Goal: Task Accomplishment & Management: Manage account settings

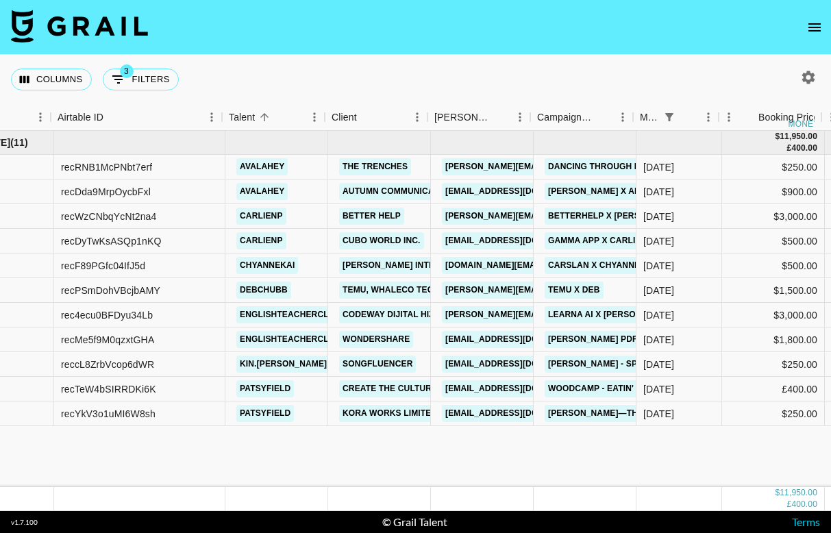
scroll to position [0, 62]
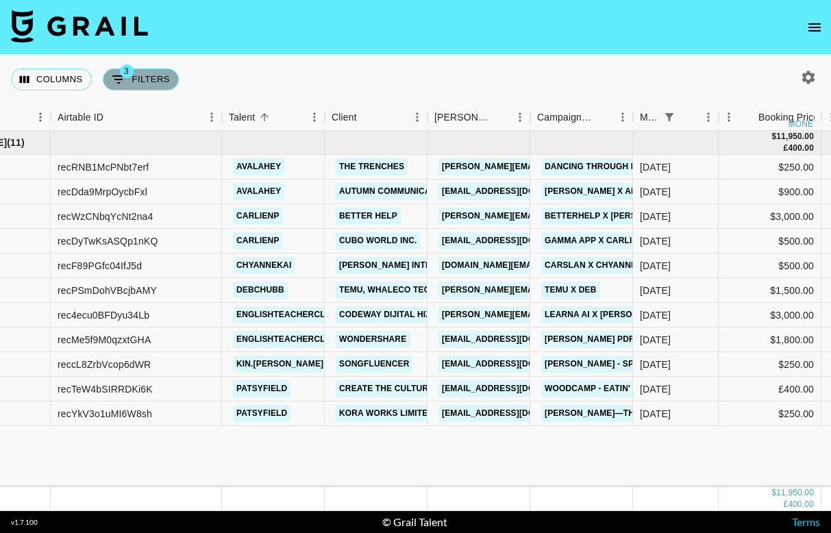
click at [146, 75] on button "3 Filters" at bounding box center [141, 79] width 76 height 22
select select "monthDue2"
select select "[DATE]"
select select "status"
select select "not"
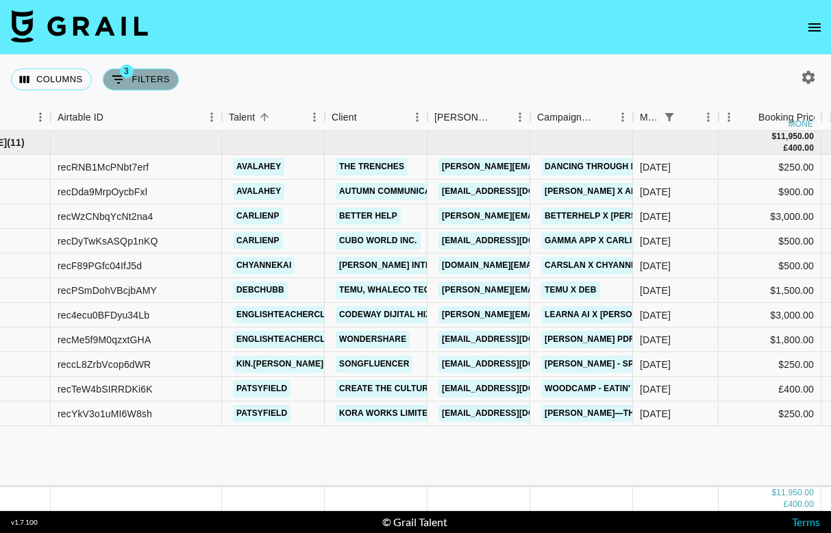
select select "declined"
select select "status"
select select "not"
select select "cancelled"
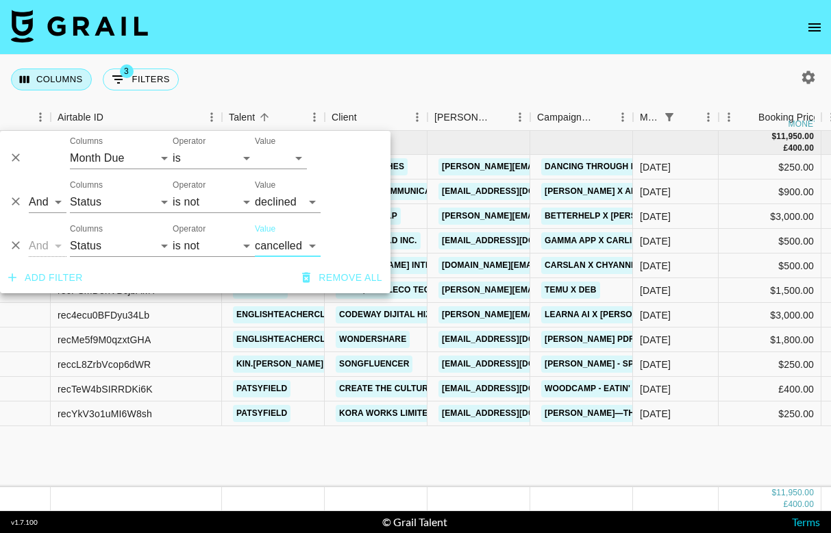
click at [78, 79] on button "Columns" at bounding box center [51, 79] width 81 height 22
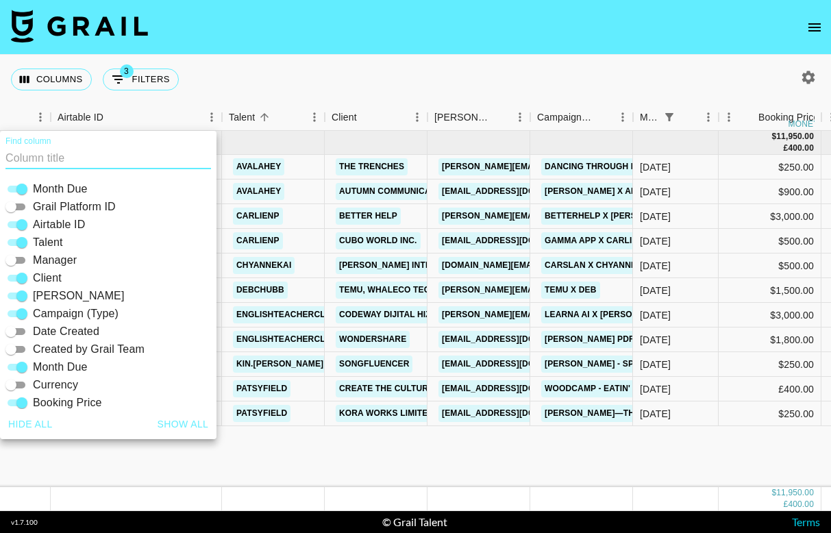
click at [21, 225] on input "Airtable ID" at bounding box center [21, 224] width 49 height 16
checkbox input "false"
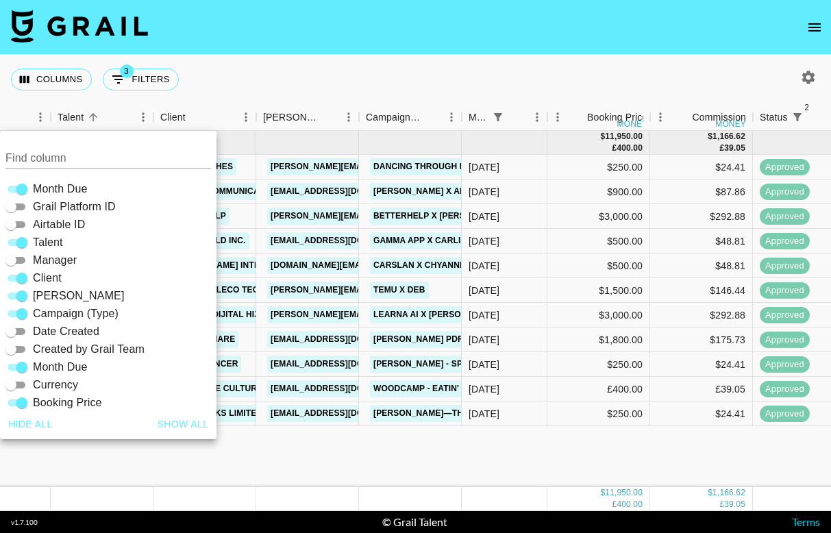
click at [379, 71] on div "Columns 3 Filters + Booking" at bounding box center [415, 79] width 831 height 49
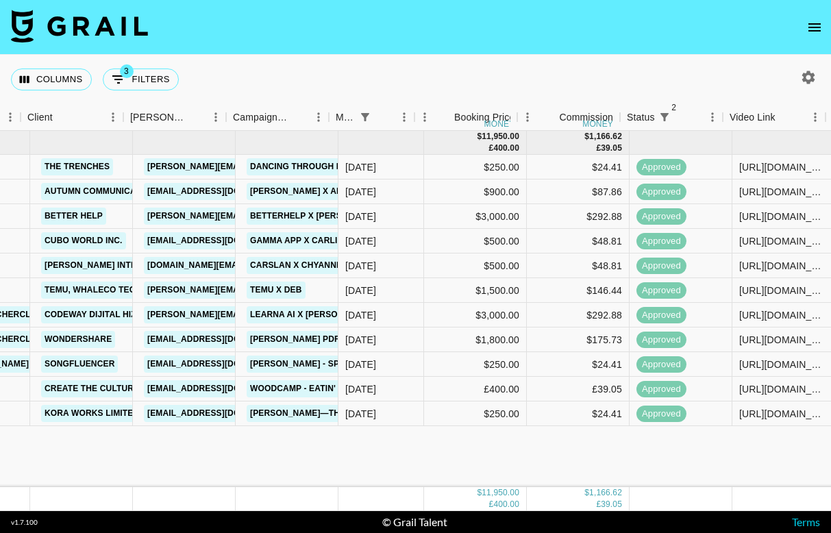
scroll to position [0, 199]
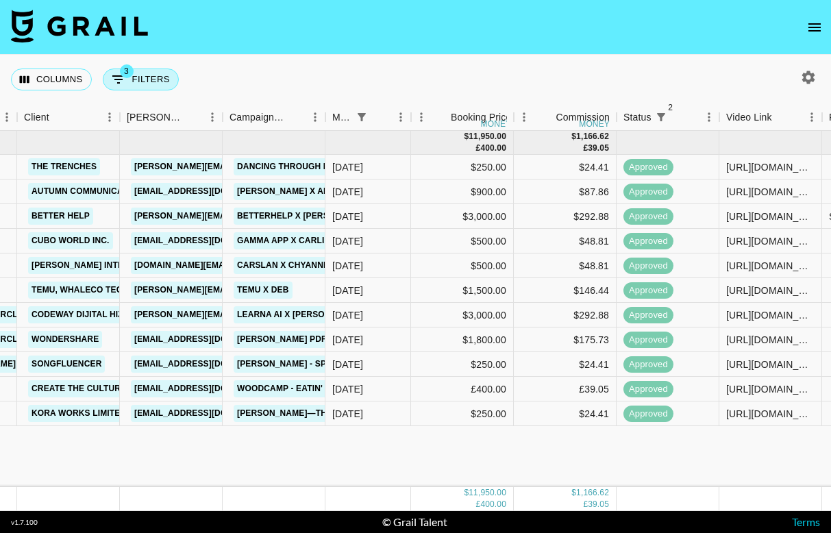
click at [136, 78] on button "3 Filters" at bounding box center [141, 79] width 76 height 22
select select "monthDue2"
select select "[DATE]"
select select "status"
select select "not"
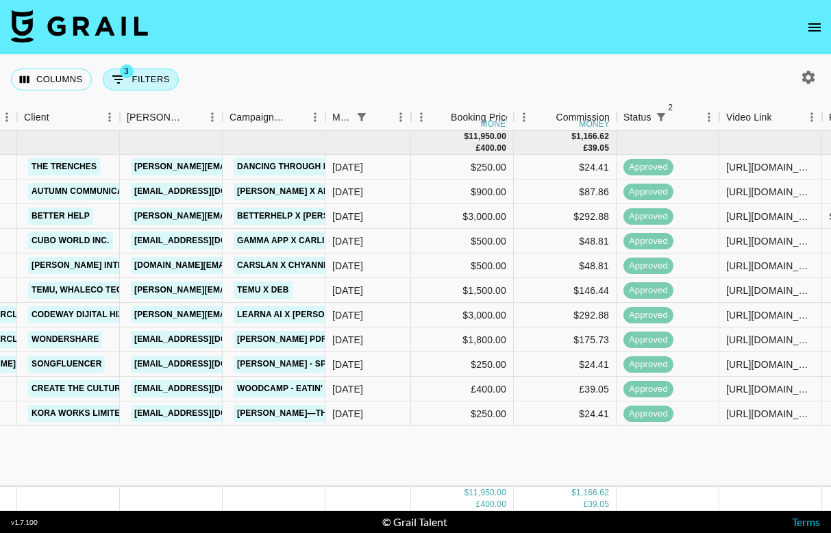
select select "declined"
select select "status"
select select "not"
select select "cancelled"
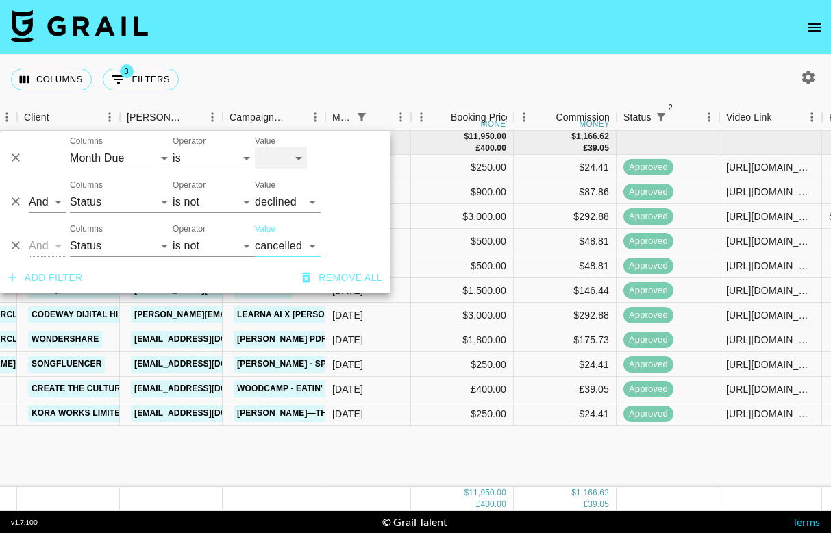
click at [288, 158] on select "[DATE] Aug '[DATE] Jun '[DATE] Apr '[DATE] Feb '[DATE] Dec '[DATE] Oct '[DATE] …" at bounding box center [281, 158] width 52 height 22
select select "[DATE]"
click at [255, 147] on select "[DATE] Aug '[DATE] Jun '[DATE] Apr '[DATE] Feb '[DATE] Dec '[DATE] Oct '[DATE] …" at bounding box center [281, 158] width 52 height 22
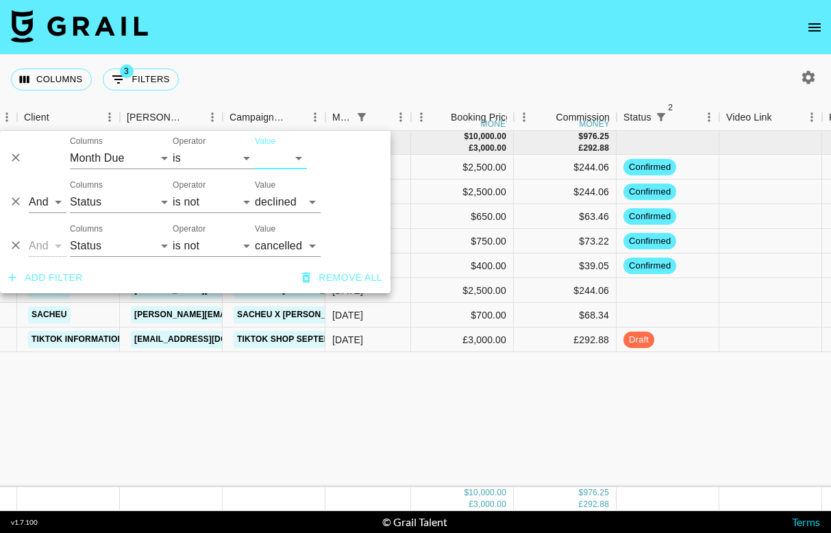
click at [415, 84] on div "Columns 3 Filters + Booking" at bounding box center [415, 79] width 831 height 49
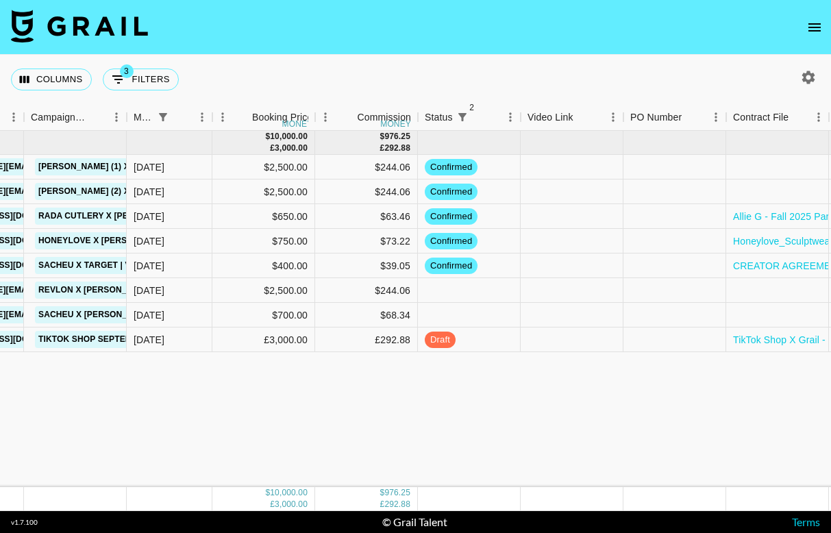
scroll to position [0, 655]
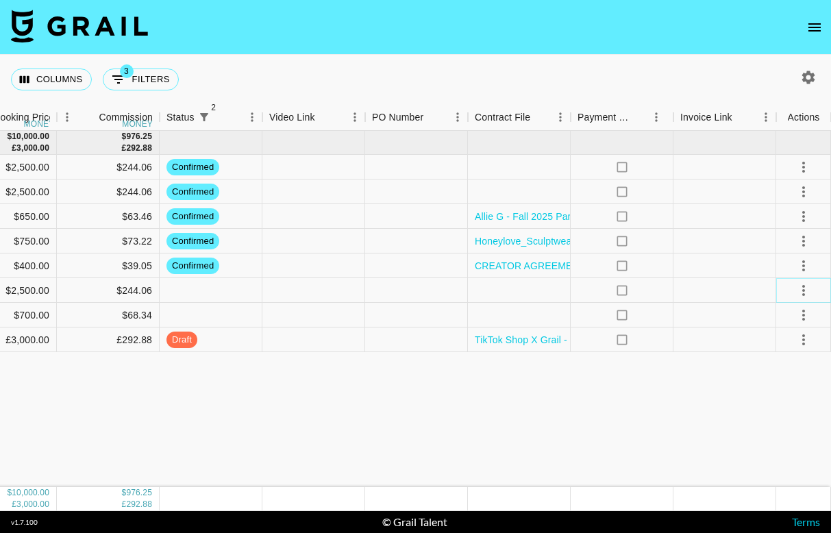
click at [799, 294] on icon "select merge strategy" at bounding box center [803, 290] width 16 height 16
click at [783, 323] on li "Confirm" at bounding box center [786, 319] width 89 height 25
click at [397, 451] on div "[DATE] ( 8 ) $ 10,000.00 £ 3,000.00 $ 976.25 £ 292.88 allieskitchentable Social…" at bounding box center [88, 309] width 1486 height 356
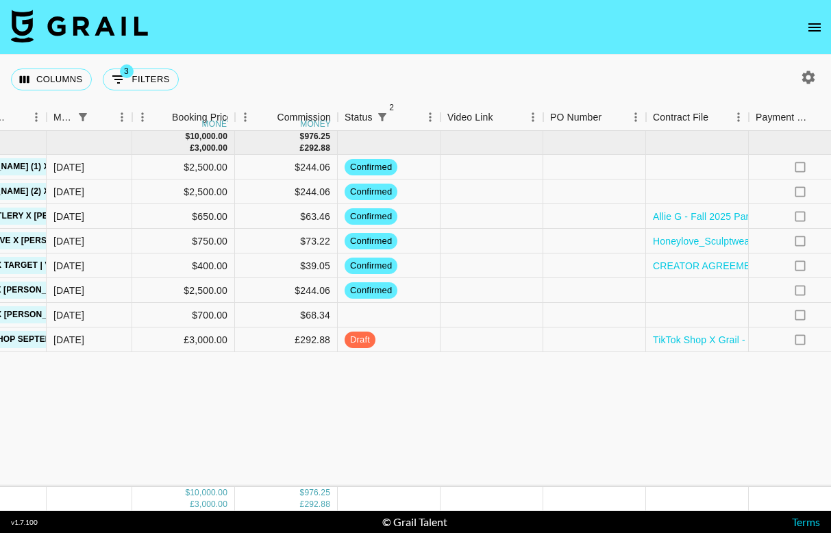
scroll to position [0, 478]
click at [153, 69] on button "3 Filters" at bounding box center [141, 79] width 76 height 22
select select "monthDue2"
select select "[DATE]"
select select "status"
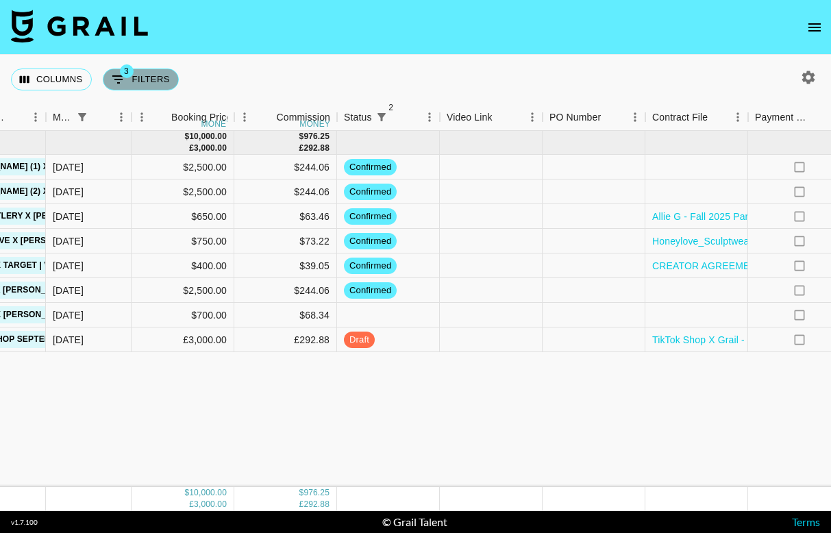
select select "not"
select select "declined"
select select "status"
select select "not"
select select "cancelled"
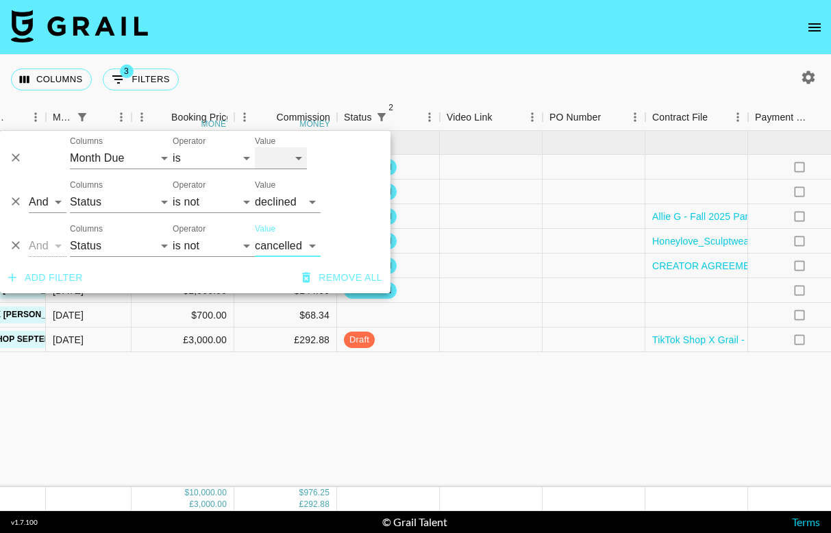
click at [284, 160] on select "[DATE] Aug '[DATE] Jun '[DATE] Apr '[DATE] Feb '[DATE] Dec '[DATE] Oct '[DATE] …" at bounding box center [281, 158] width 52 height 22
select select "[DATE]"
click at [255, 147] on select "[DATE] Aug '[DATE] Jun '[DATE] Apr '[DATE] Feb '[DATE] Dec '[DATE] Oct '[DATE] …" at bounding box center [281, 158] width 52 height 22
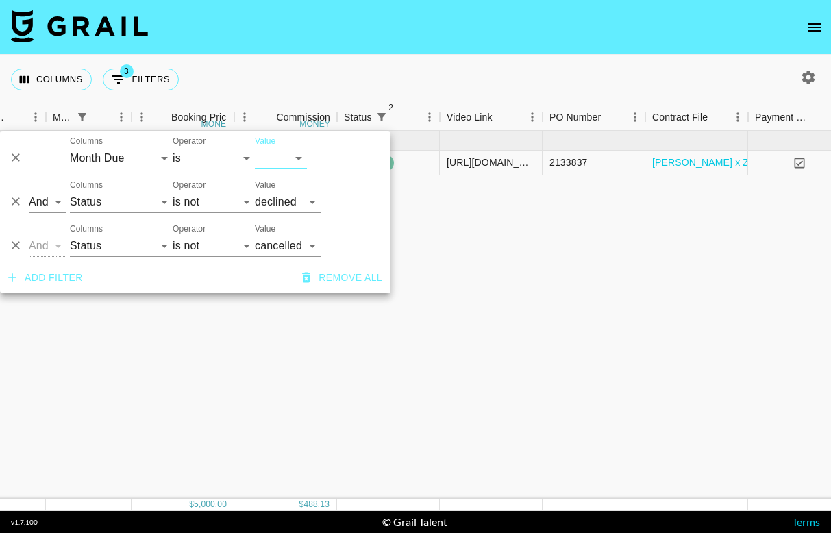
click at [429, 59] on div "Columns 3 Filters + Booking" at bounding box center [415, 79] width 831 height 49
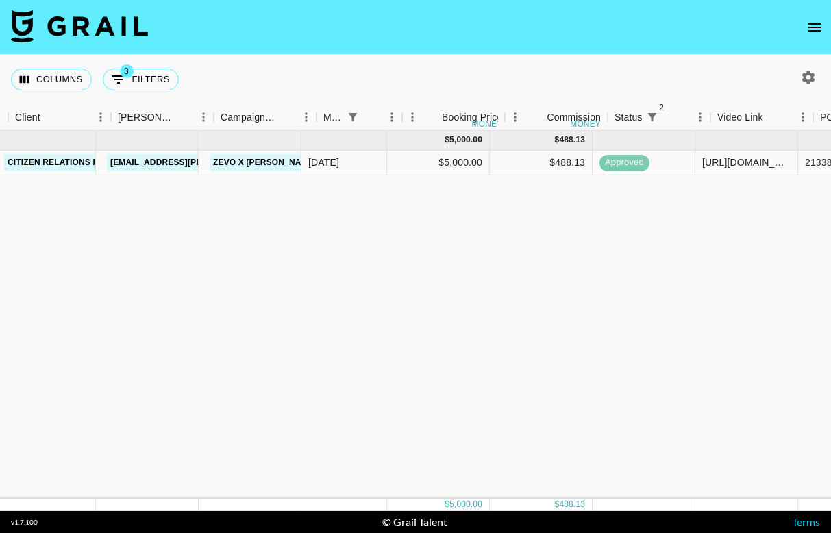
scroll to position [0, 55]
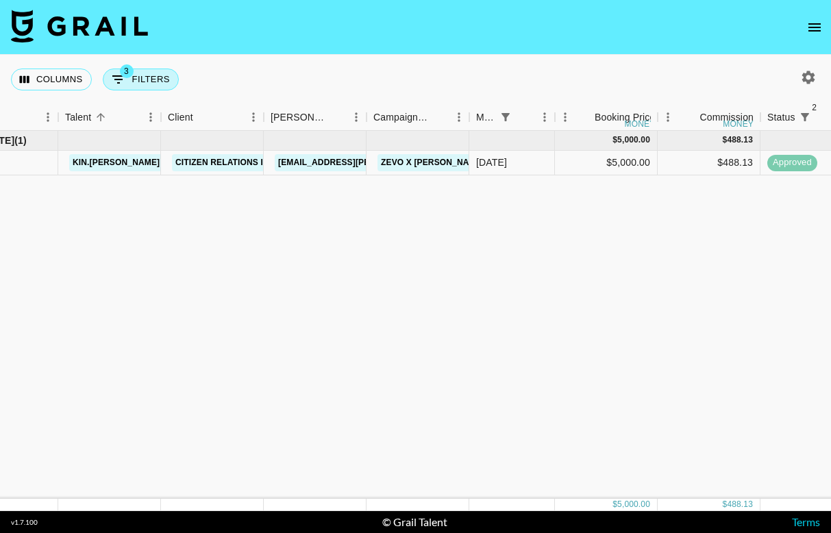
click at [145, 72] on button "3 Filters" at bounding box center [141, 79] width 76 height 22
select select "monthDue2"
select select "[DATE]"
select select "status"
select select "not"
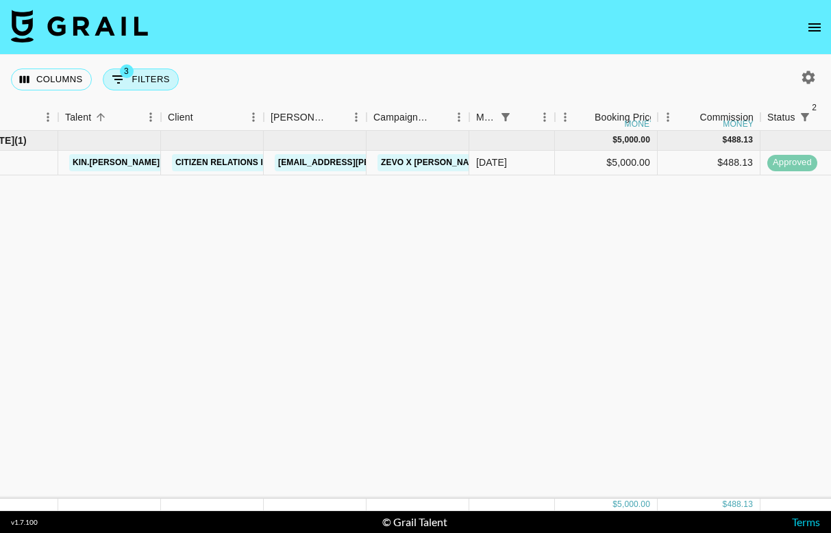
select select "declined"
select select "status"
select select "not"
select select "cancelled"
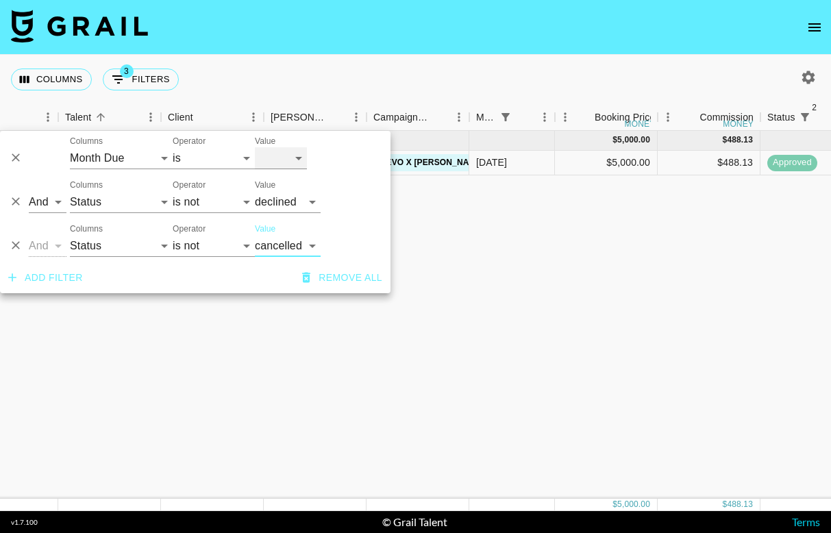
click at [282, 164] on select "[DATE] Aug '[DATE] Jun '[DATE] Apr '[DATE] Feb '[DATE] Dec '[DATE] Oct '[DATE] …" at bounding box center [281, 158] width 52 height 22
select select "[DATE]"
click at [255, 147] on select "[DATE] Aug '[DATE] Jun '[DATE] Apr '[DATE] Feb '[DATE] Dec '[DATE] Oct '[DATE] …" at bounding box center [281, 158] width 52 height 22
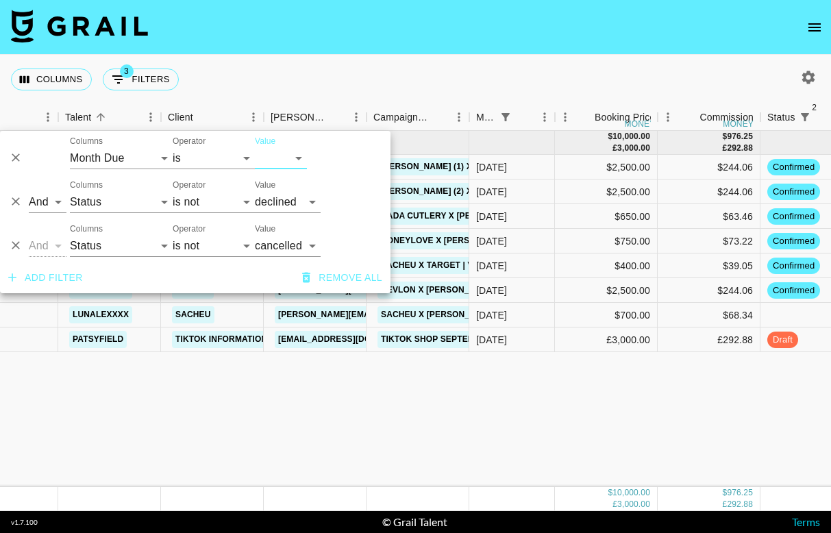
click at [473, 418] on div "[DATE] ( 8 ) $ 10,000.00 £ 3,000.00 $ 976.25 £ 292.88 allieskitchentable Social…" at bounding box center [688, 309] width 1486 height 356
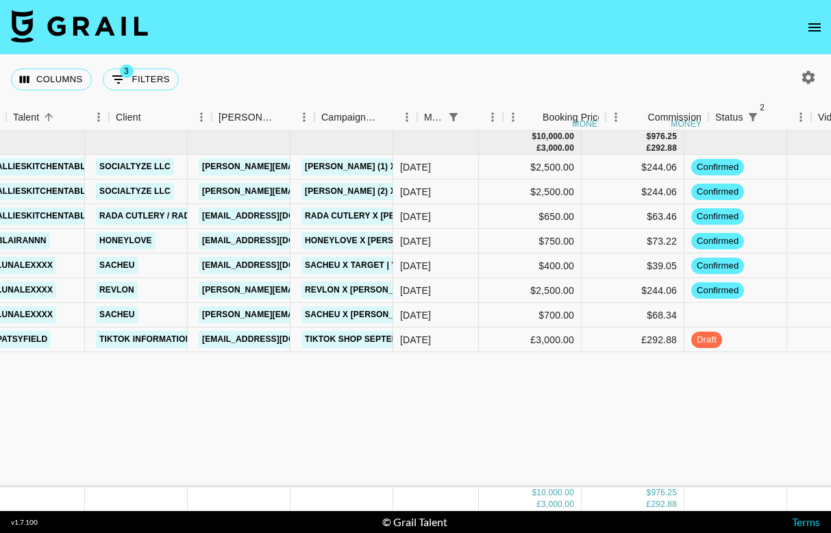
scroll to position [0, 136]
